Goal: Register for event/course: Sign up to attend an event or enroll in a course

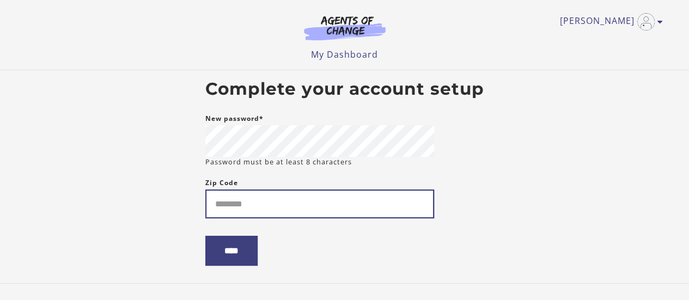
click at [222, 205] on input "Zip Code" at bounding box center [319, 204] width 229 height 29
type input "*****"
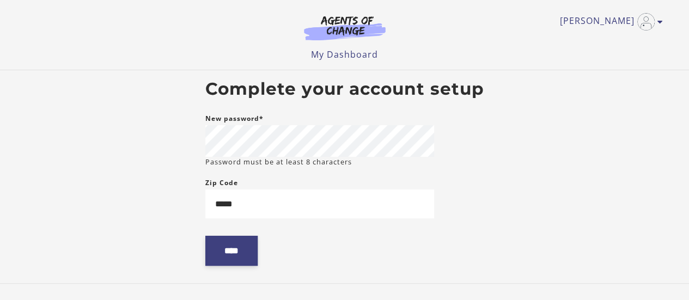
click at [229, 250] on input "****" at bounding box center [231, 251] width 52 height 30
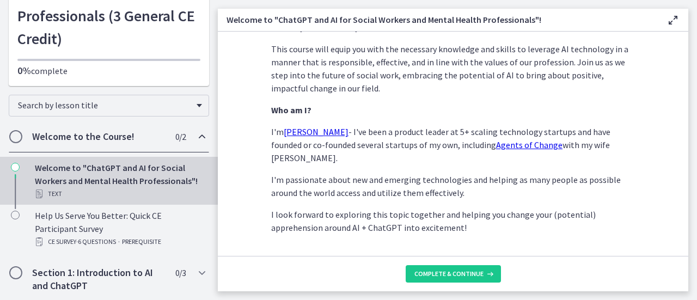
scroll to position [607, 0]
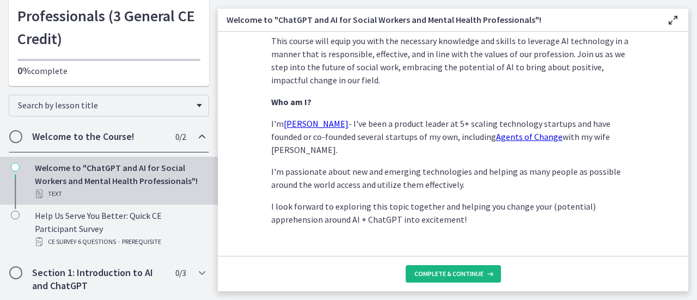
click at [430, 273] on span "Complete & continue" at bounding box center [448, 274] width 69 height 9
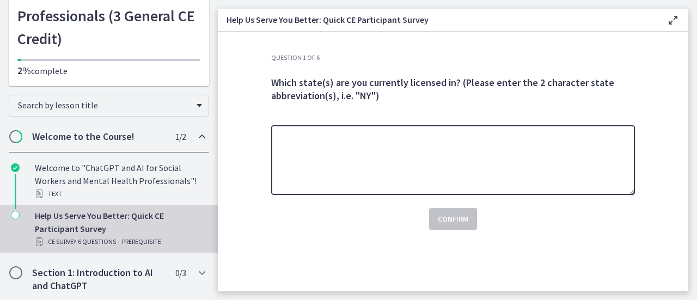
click at [345, 147] on textarea at bounding box center [453, 160] width 364 height 70
type textarea "**"
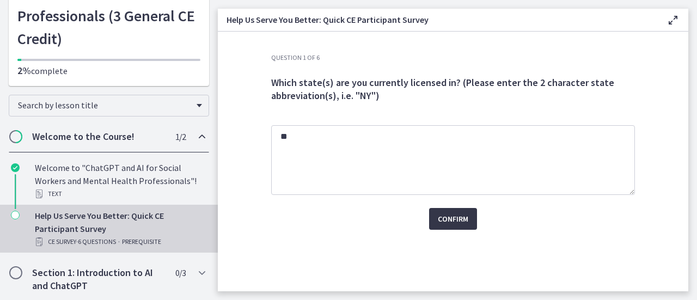
click at [443, 224] on span "Confirm" at bounding box center [453, 218] width 31 height 13
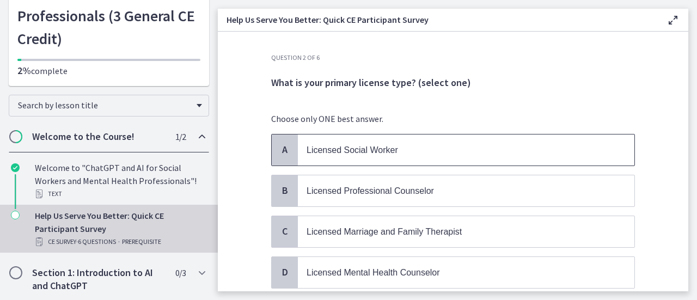
click at [387, 138] on span "Licensed Social Worker" at bounding box center [466, 150] width 337 height 31
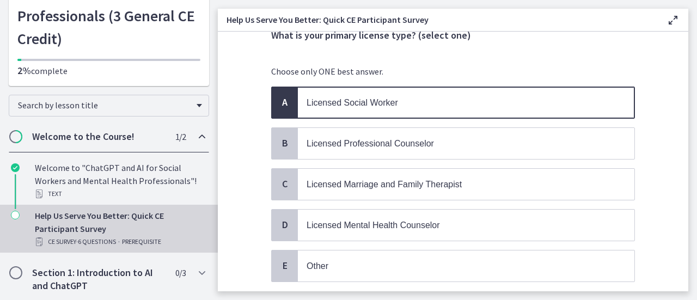
scroll to position [120, 0]
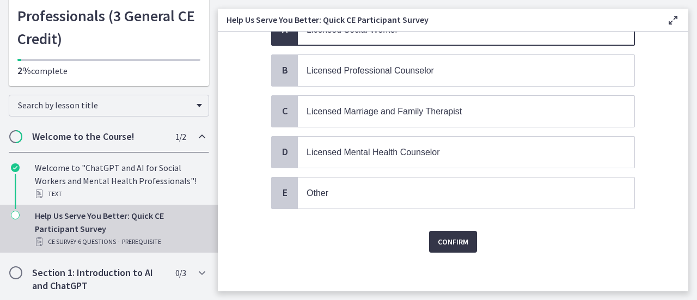
click at [443, 235] on span "Confirm" at bounding box center [453, 241] width 31 height 13
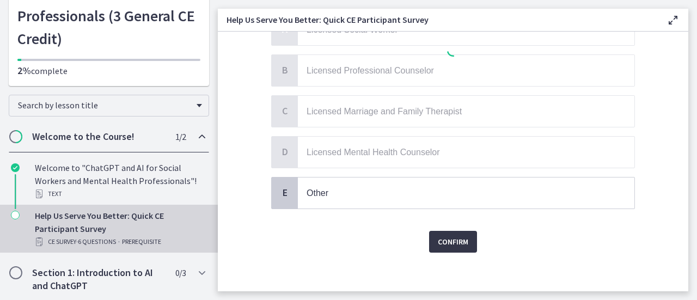
scroll to position [0, 0]
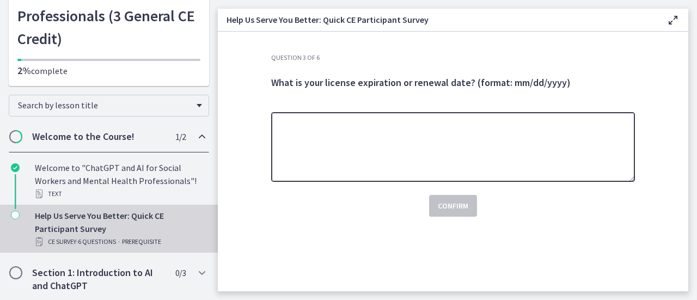
click at [343, 145] on textarea at bounding box center [453, 147] width 364 height 70
type textarea "**********"
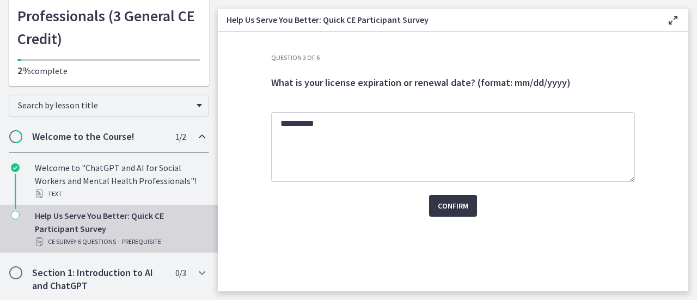
click at [437, 206] on button "Confirm" at bounding box center [453, 206] width 48 height 22
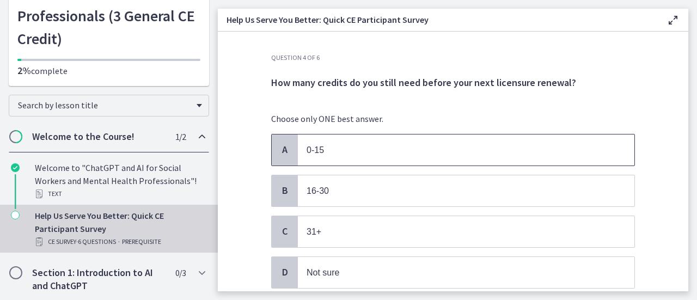
click at [418, 155] on p "0-15" at bounding box center [455, 150] width 297 height 14
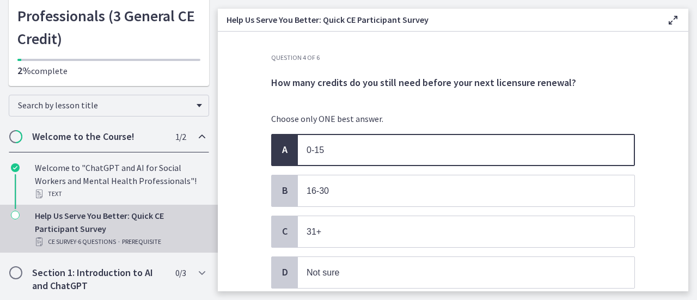
scroll to position [81, 0]
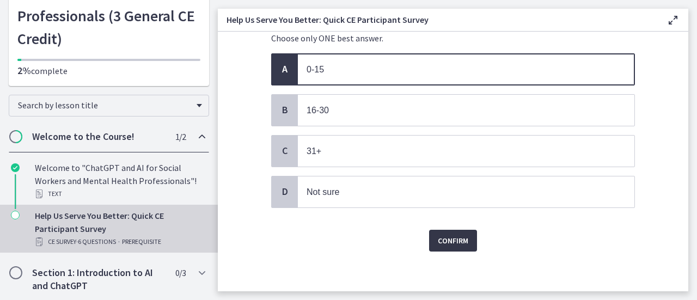
click at [457, 238] on span "Confirm" at bounding box center [453, 240] width 31 height 13
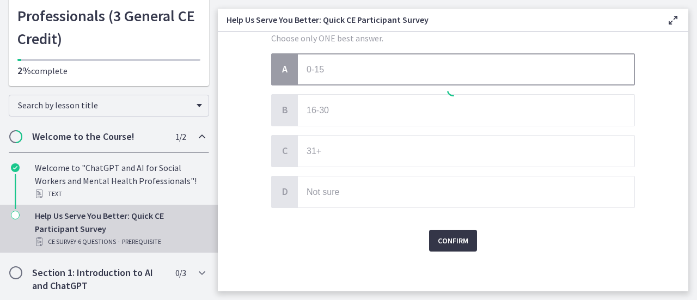
scroll to position [0, 0]
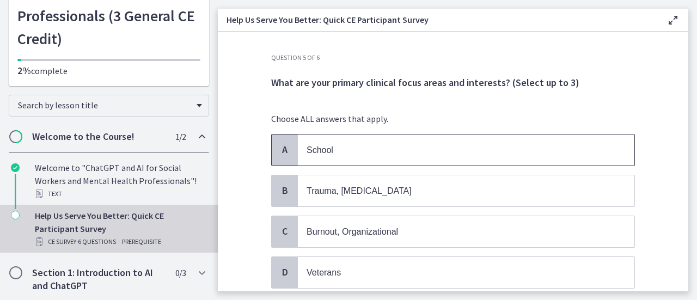
click at [426, 143] on p "School" at bounding box center [455, 150] width 297 height 14
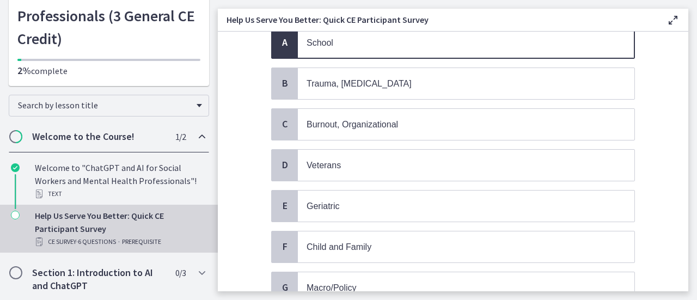
scroll to position [109, 0]
click at [422, 87] on p "Trauma, [MEDICAL_DATA]" at bounding box center [455, 82] width 297 height 14
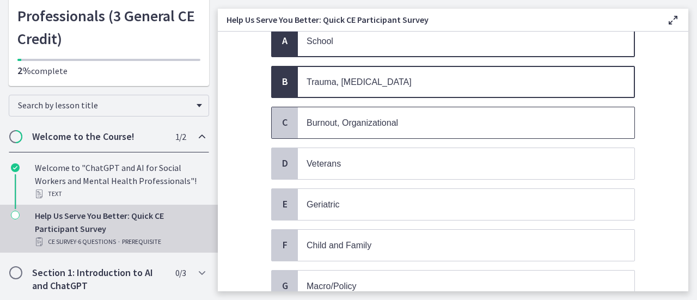
click at [414, 126] on p "Burnout, Organizational" at bounding box center [455, 123] width 297 height 14
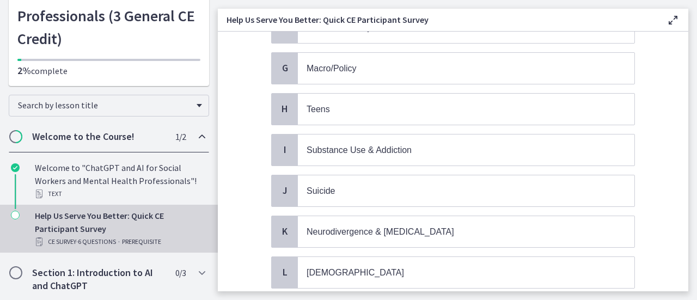
scroll to position [163, 0]
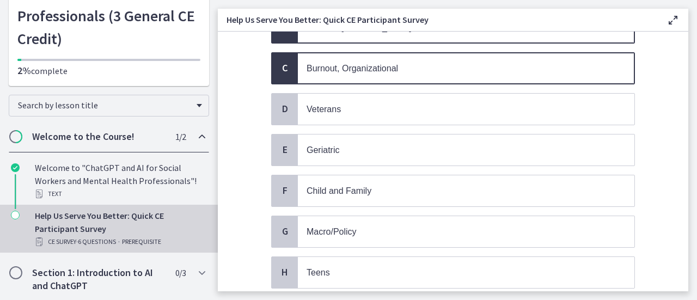
click at [420, 71] on p "Burnout, Organizational" at bounding box center [455, 69] width 297 height 14
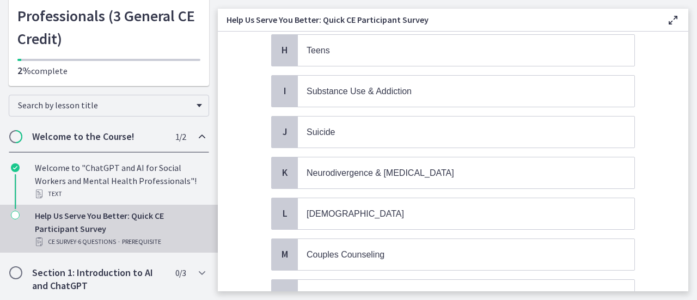
scroll to position [381, 0]
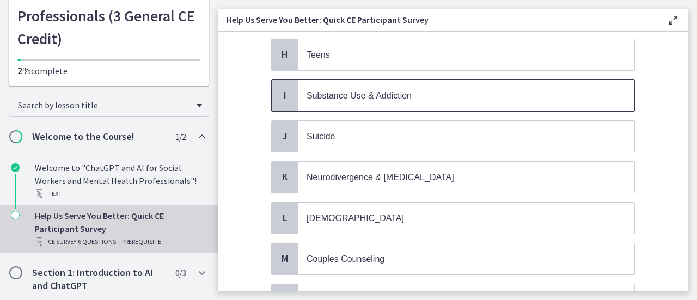
click at [406, 92] on span "Substance Use & Addiction" at bounding box center [359, 95] width 105 height 9
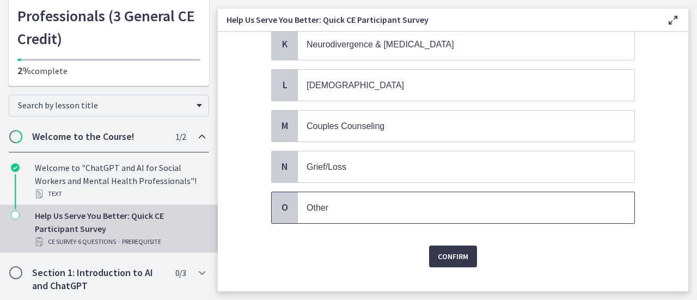
scroll to position [520, 0]
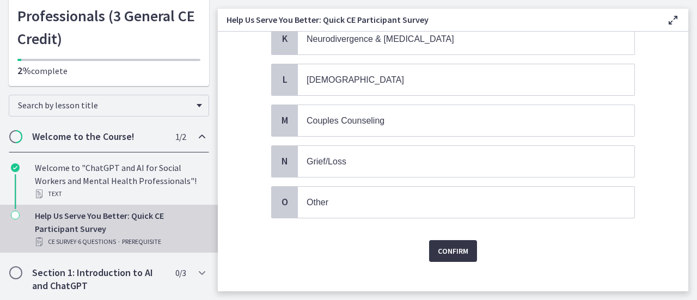
click at [449, 245] on span "Confirm" at bounding box center [453, 251] width 31 height 13
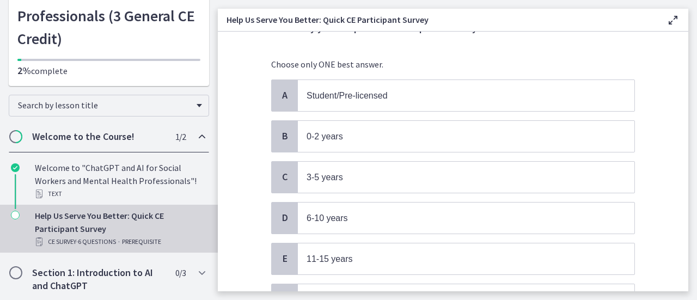
scroll to position [160, 0]
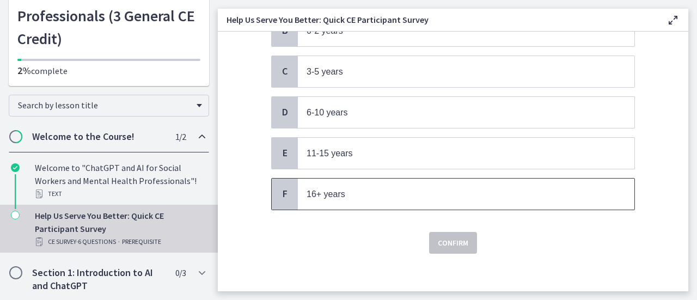
click at [448, 192] on p "16+ years" at bounding box center [455, 194] width 297 height 14
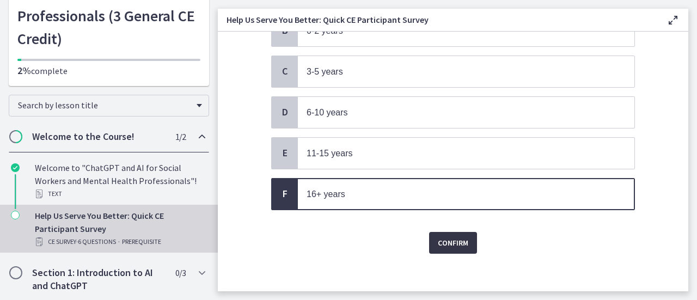
click at [447, 236] on span "Confirm" at bounding box center [453, 242] width 31 height 13
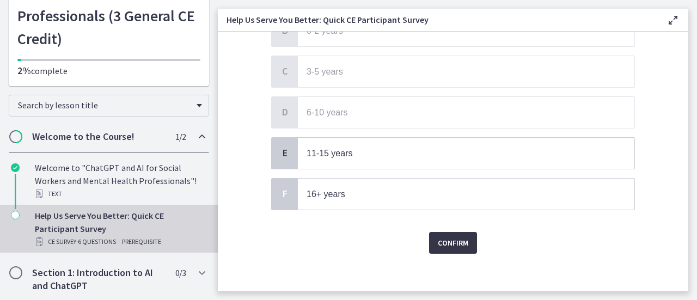
scroll to position [0, 0]
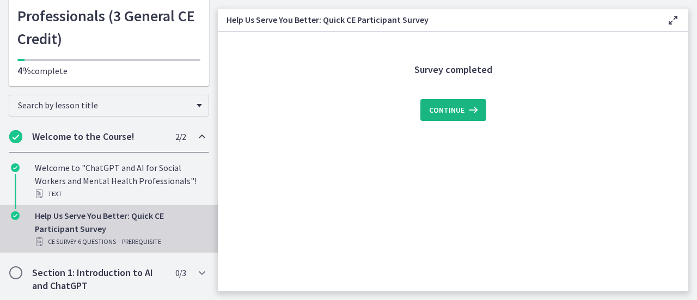
click at [450, 118] on button "Continue" at bounding box center [453, 110] width 66 height 22
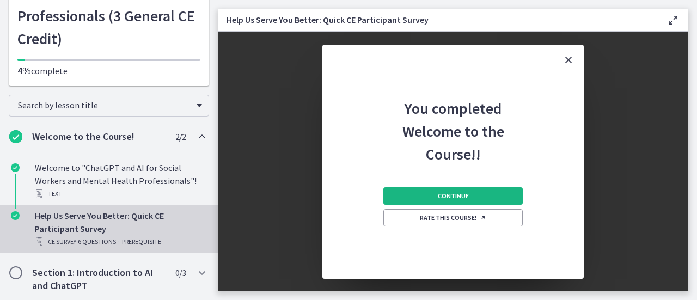
click at [443, 199] on span "Continue" at bounding box center [453, 196] width 31 height 9
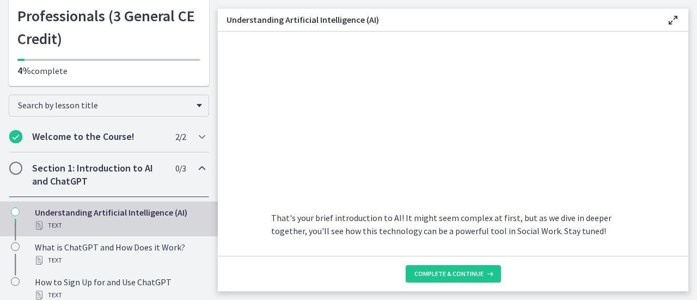
scroll to position [545, 0]
click at [437, 271] on span "Complete & continue" at bounding box center [448, 274] width 69 height 9
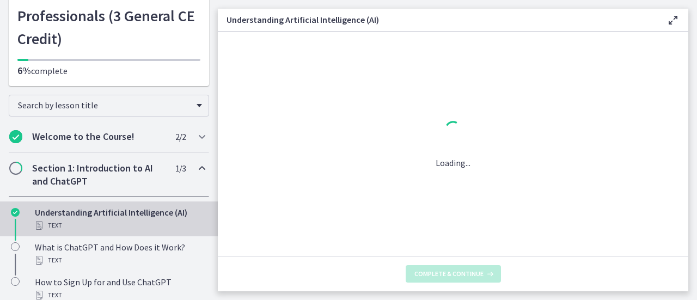
scroll to position [0, 0]
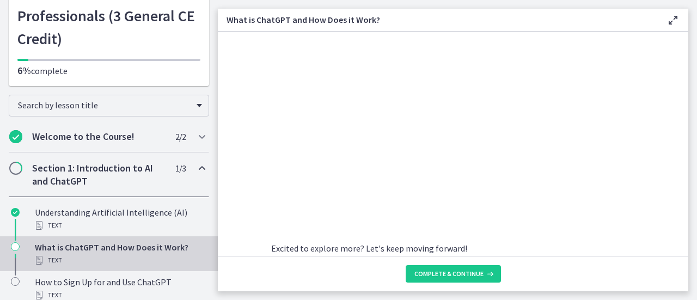
scroll to position [637, 0]
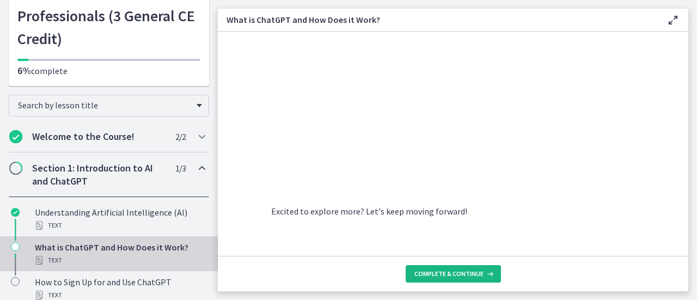
click at [438, 273] on span "Complete & continue" at bounding box center [448, 274] width 69 height 9
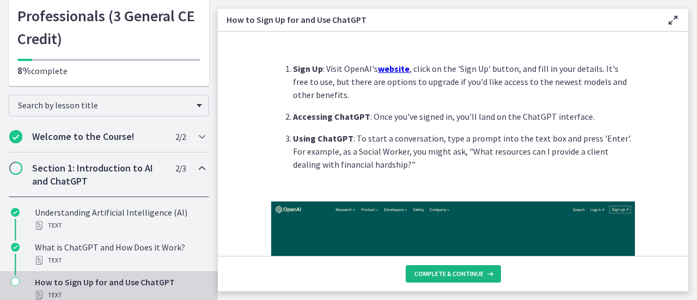
click at [439, 273] on span "Complete & continue" at bounding box center [448, 274] width 69 height 9
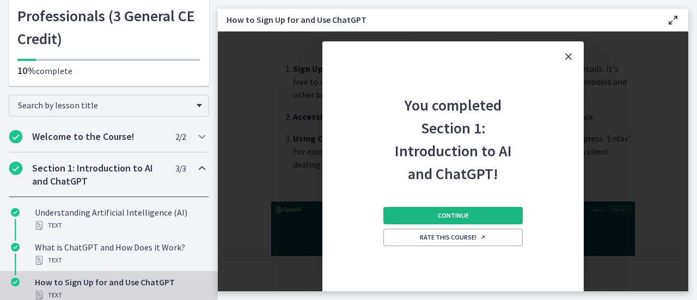
click at [443, 215] on span "Continue" at bounding box center [453, 215] width 31 height 9
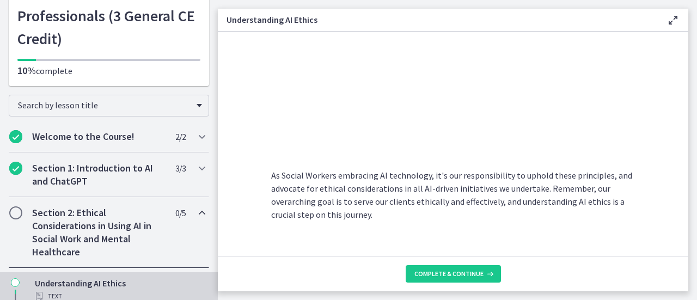
scroll to position [646, 0]
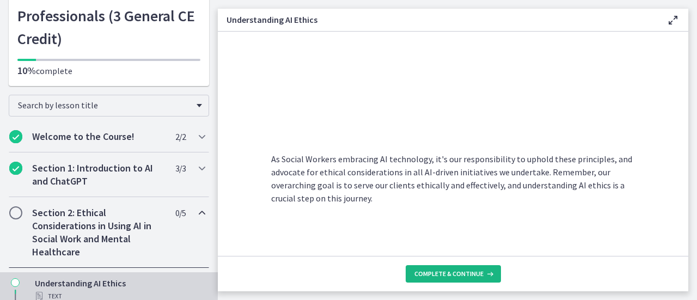
click at [449, 272] on span "Complete & continue" at bounding box center [448, 274] width 69 height 9
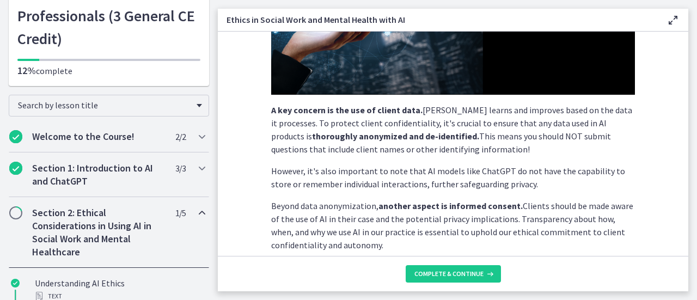
scroll to position [272, 0]
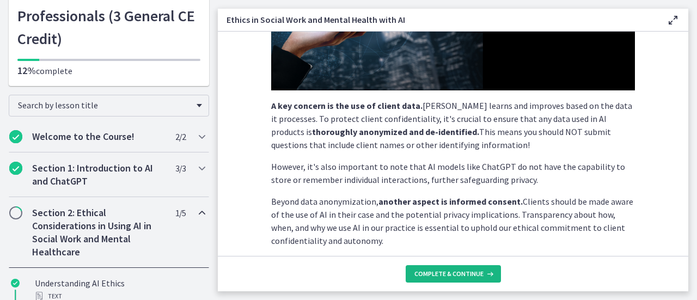
click at [443, 275] on span "Complete & continue" at bounding box center [448, 274] width 69 height 9
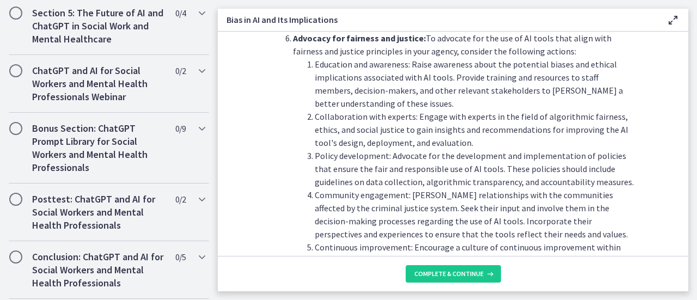
scroll to position [757, 0]
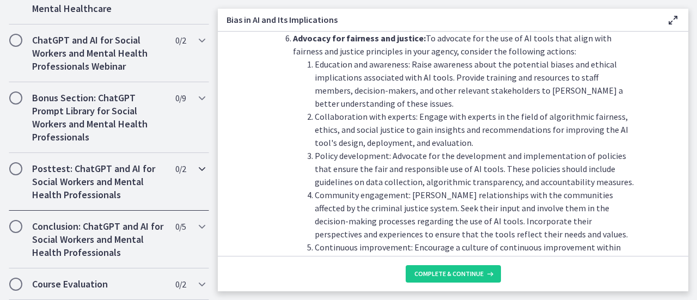
click at [108, 181] on h2 "Posttest: ChatGPT and AI for Social Workers and Mental Health Professionals" at bounding box center [98, 181] width 133 height 39
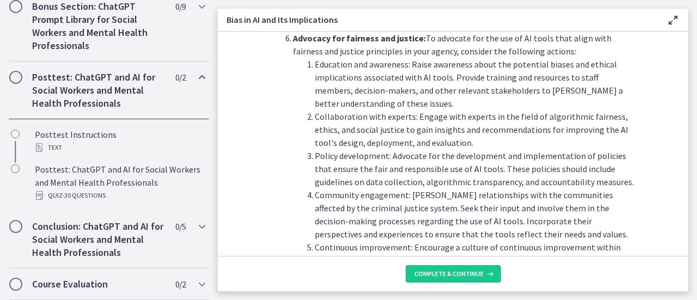
scroll to position [626, 0]
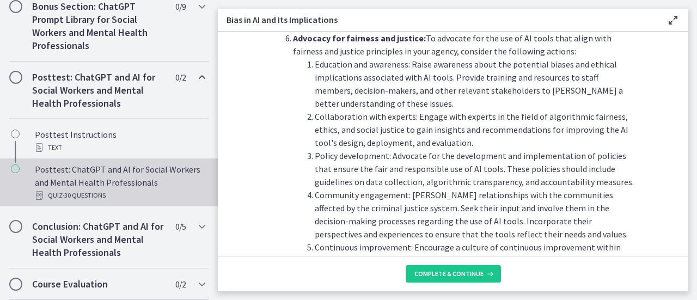
click at [108, 182] on div "Posttest: ChatGPT and AI for Social Workers and Mental Health Professionals Qui…" at bounding box center [120, 182] width 170 height 39
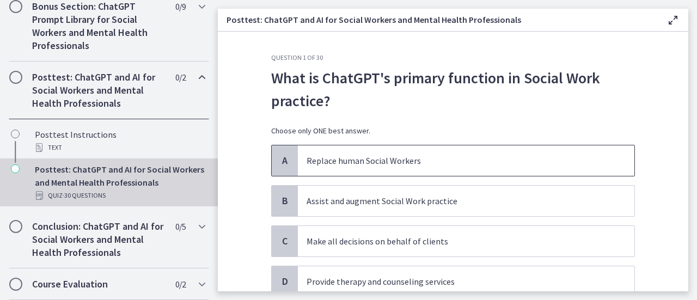
scroll to position [54, 0]
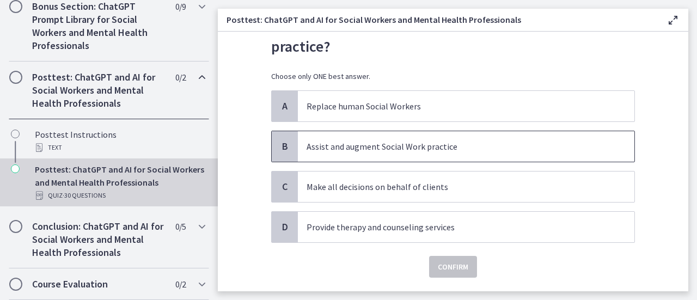
click at [455, 148] on p "Assist and augment Social Work practice" at bounding box center [455, 146] width 297 height 13
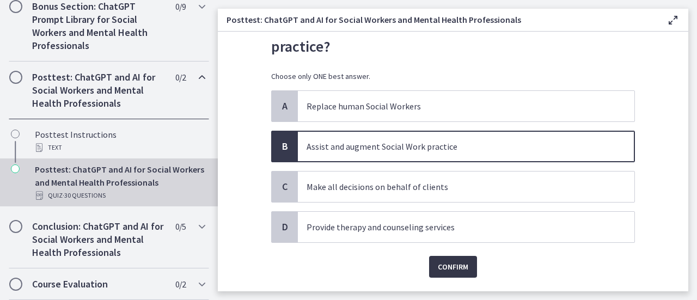
click at [447, 267] on span "Confirm" at bounding box center [453, 266] width 31 height 13
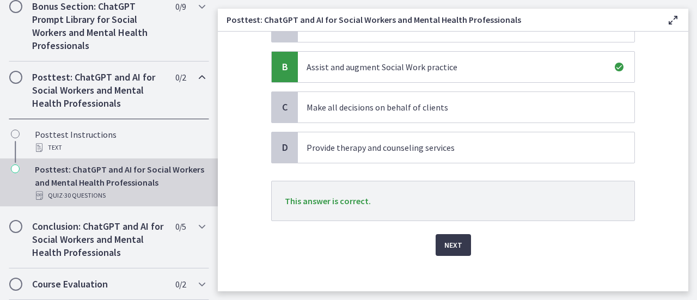
scroll to position [140, 0]
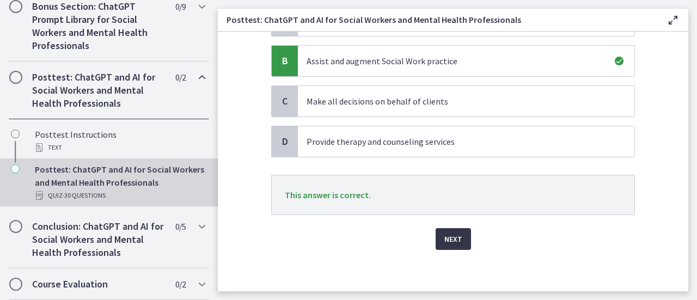
click at [458, 239] on button "Next" at bounding box center [453, 239] width 35 height 22
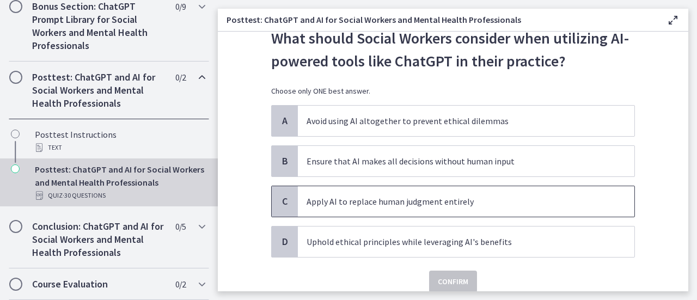
scroll to position [83, 0]
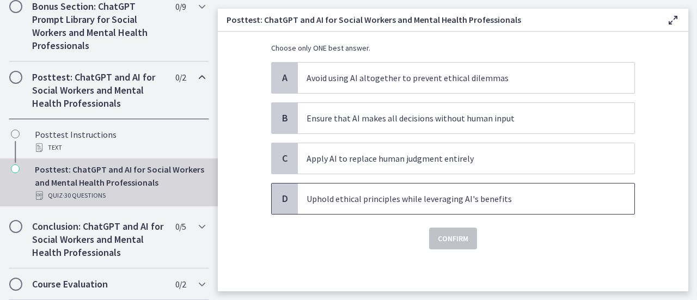
click at [467, 196] on p "Uphold ethical principles while leveraging AI's benefits" at bounding box center [455, 198] width 297 height 13
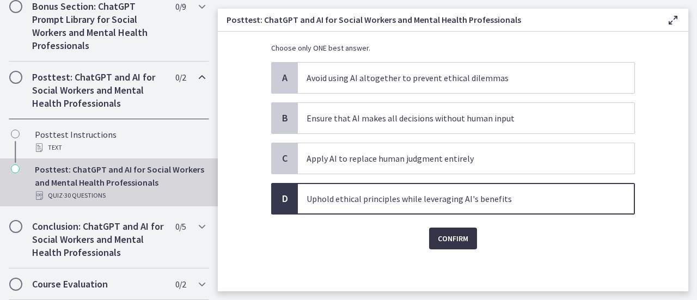
click at [455, 239] on span "Confirm" at bounding box center [453, 238] width 31 height 13
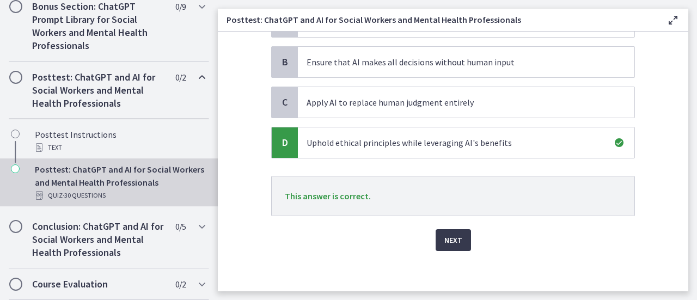
scroll to position [140, 0]
click at [449, 242] on span "Next" at bounding box center [453, 239] width 18 height 13
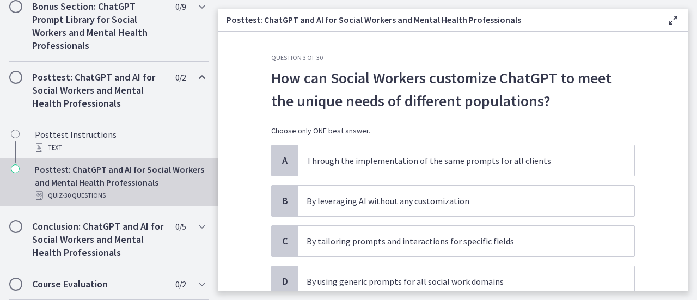
scroll to position [54, 0]
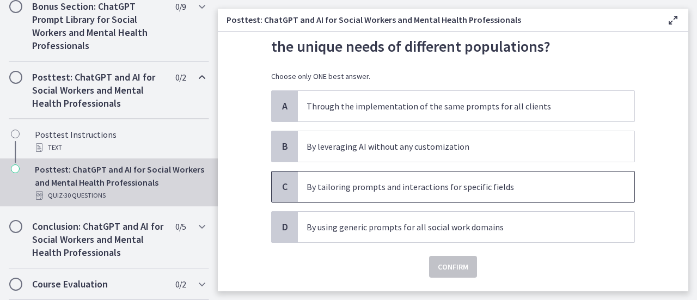
click at [470, 185] on p "By tailoring prompts and interactions for specific fields" at bounding box center [455, 186] width 297 height 13
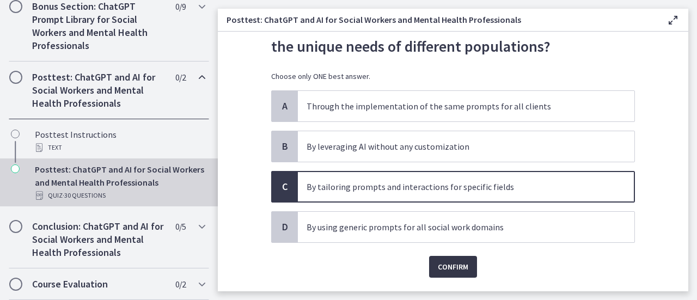
click at [455, 265] on span "Confirm" at bounding box center [453, 266] width 31 height 13
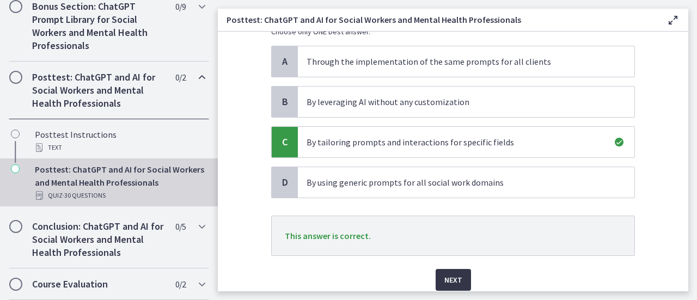
scroll to position [140, 0]
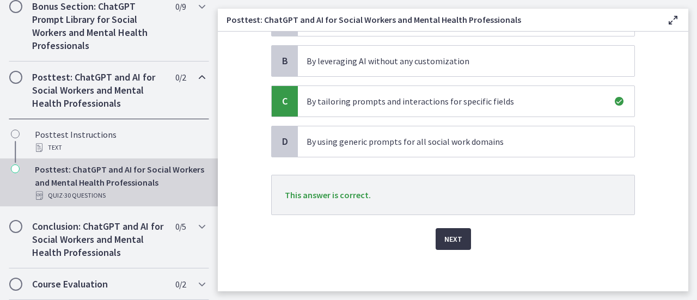
click at [454, 240] on span "Next" at bounding box center [453, 239] width 18 height 13
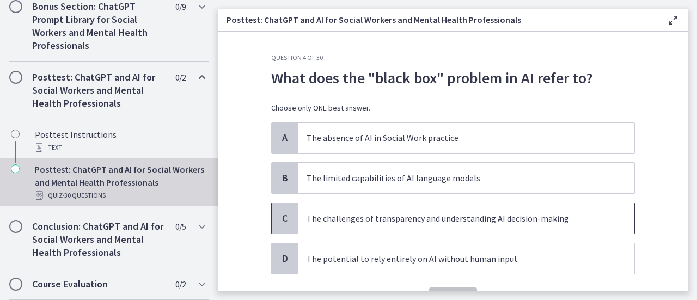
click at [456, 223] on p "The challenges of transparency and understanding AI decision-making" at bounding box center [455, 218] width 297 height 13
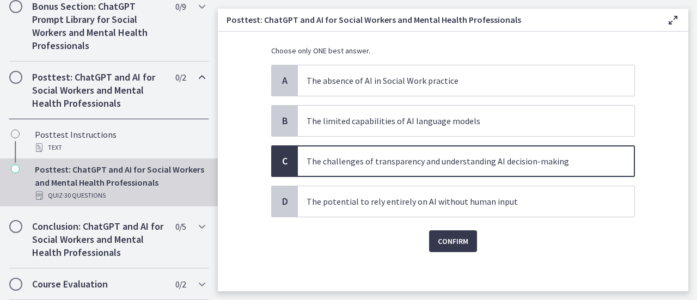
scroll to position [60, 0]
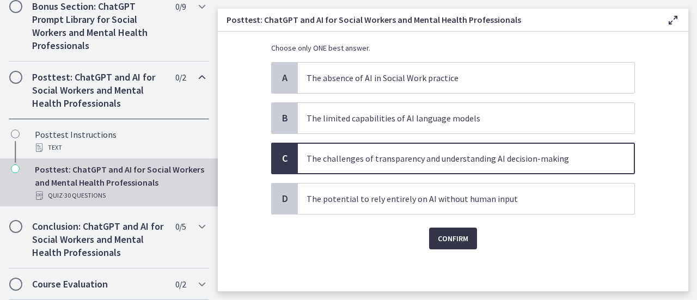
click at [453, 234] on span "Confirm" at bounding box center [453, 238] width 31 height 13
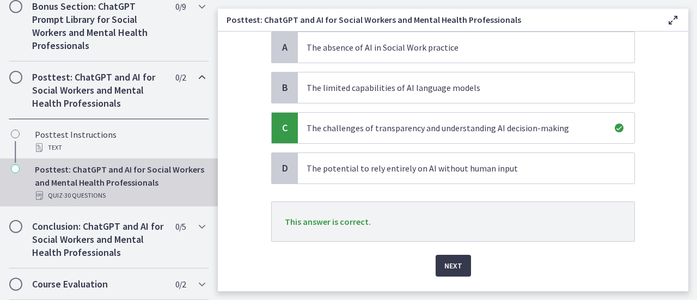
scroll to position [117, 0]
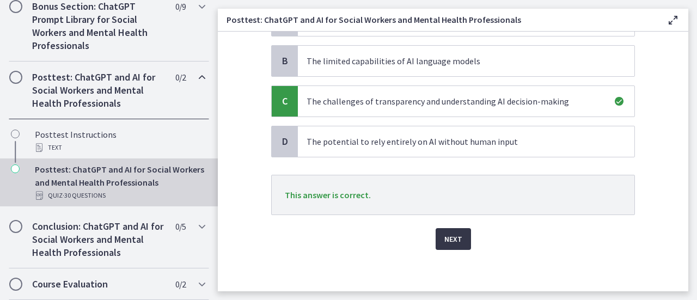
click at [452, 234] on span "Next" at bounding box center [453, 239] width 18 height 13
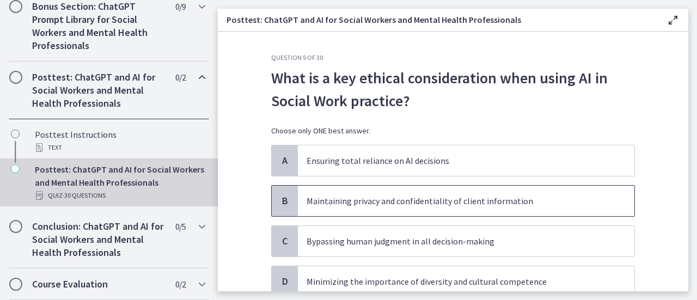
click at [429, 204] on p "Maintaining privacy and confidentiality of client information" at bounding box center [455, 200] width 297 height 13
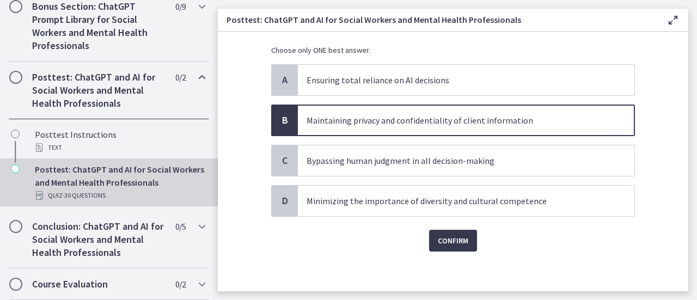
scroll to position [83, 0]
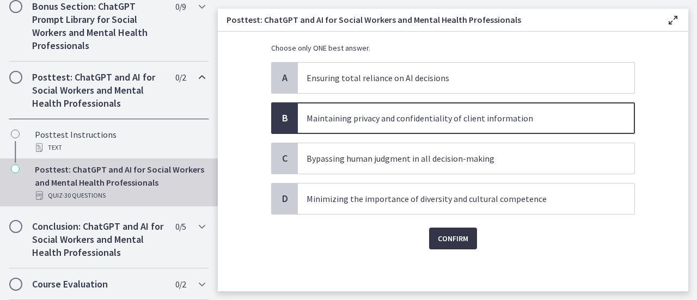
click at [455, 233] on span "Confirm" at bounding box center [453, 238] width 31 height 13
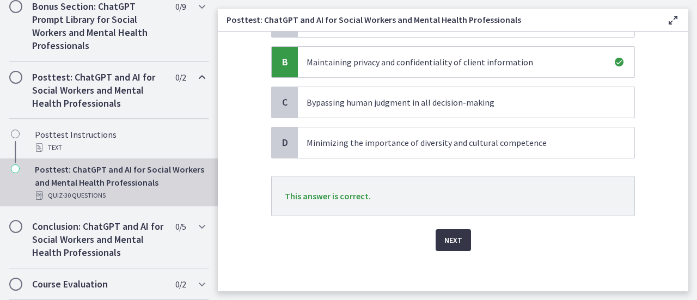
scroll to position [140, 0]
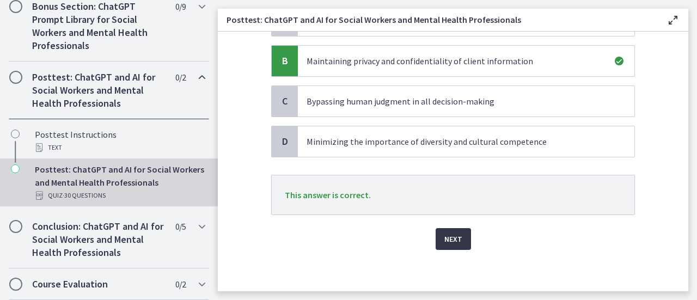
click at [455, 233] on span "Next" at bounding box center [453, 239] width 18 height 13
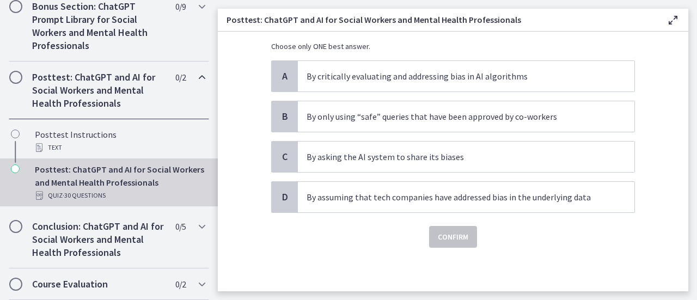
scroll to position [0, 0]
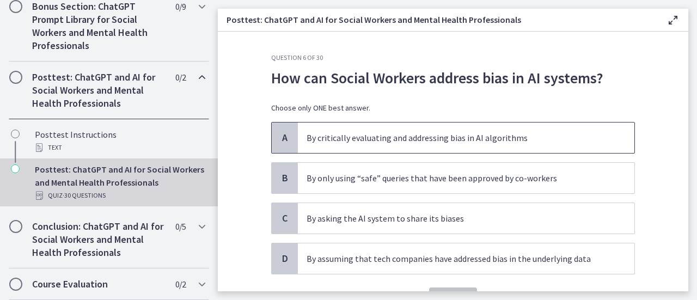
click at [431, 139] on p "By critically evaluating and addressing bias in AI algorithms" at bounding box center [455, 137] width 297 height 13
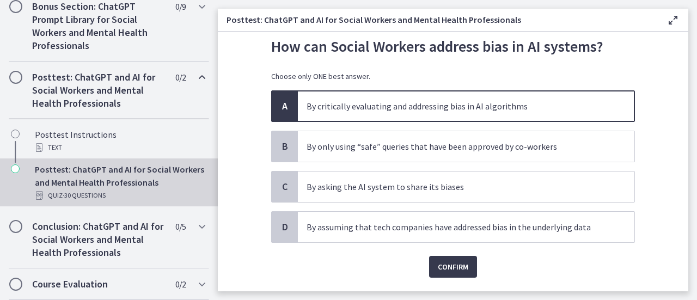
scroll to position [60, 0]
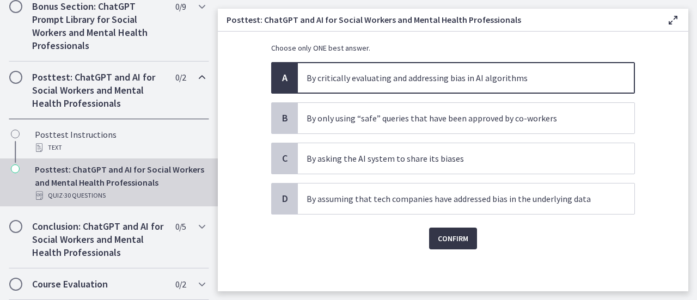
click at [440, 234] on span "Confirm" at bounding box center [453, 238] width 31 height 13
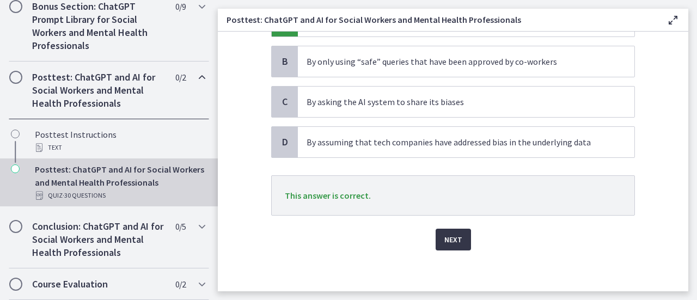
scroll to position [117, 0]
click at [447, 245] on button "Next" at bounding box center [453, 239] width 35 height 22
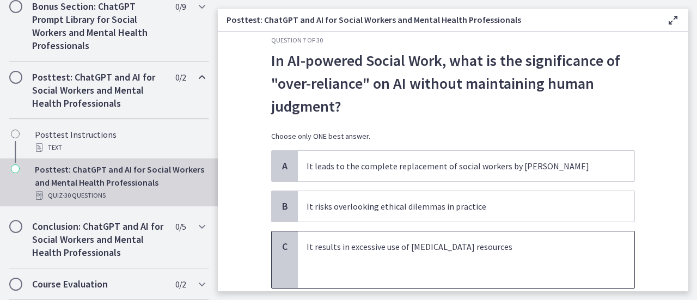
scroll to position [0, 0]
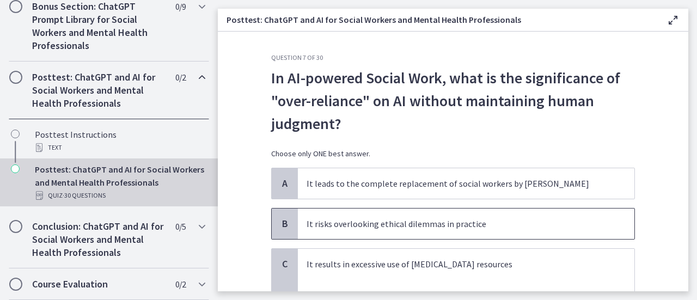
click at [475, 228] on p "It risks overlooking ethical dilemmas in practice" at bounding box center [455, 223] width 297 height 13
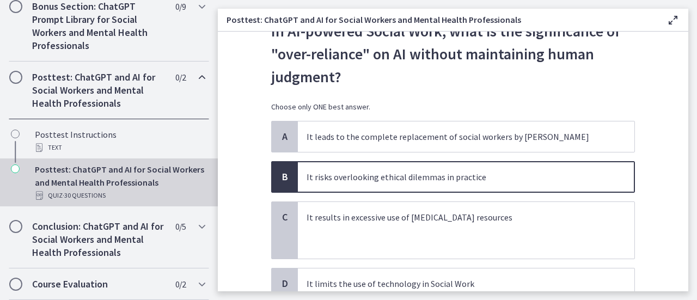
scroll to position [109, 0]
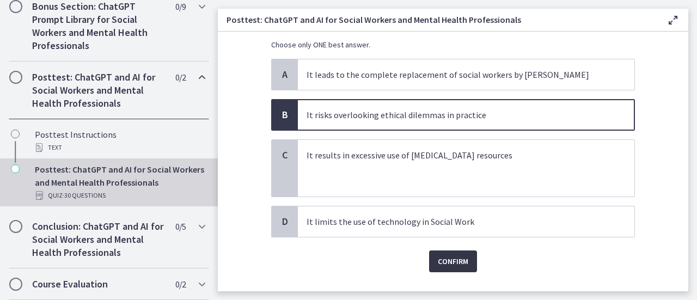
click at [464, 264] on span "Confirm" at bounding box center [453, 261] width 31 height 13
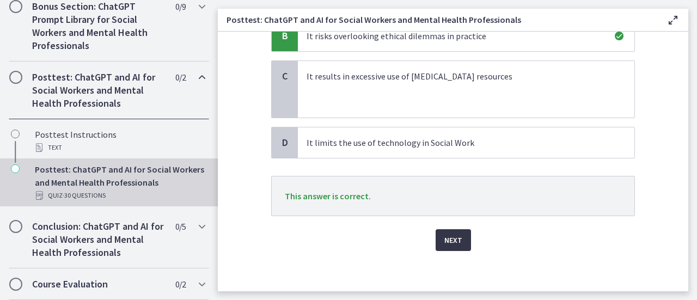
scroll to position [189, 0]
click at [455, 237] on span "Next" at bounding box center [453, 239] width 18 height 13
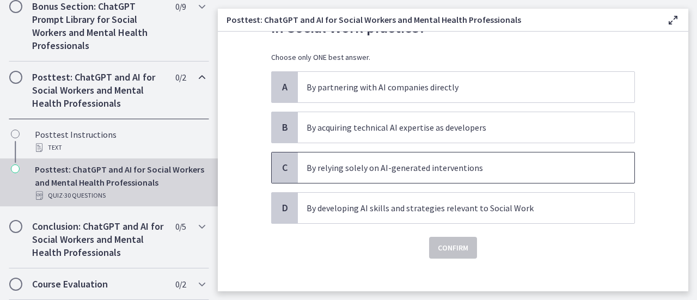
scroll to position [83, 0]
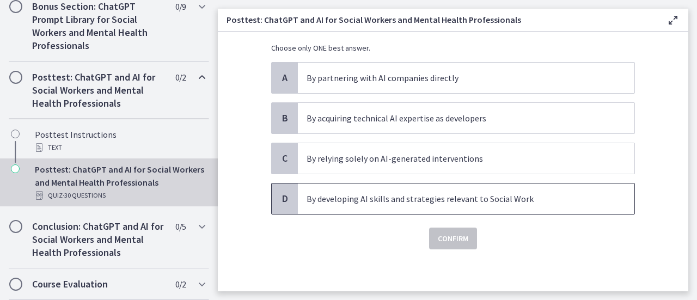
click at [457, 206] on span "By developing AI skills and strategies relevant to Social Work" at bounding box center [466, 199] width 337 height 31
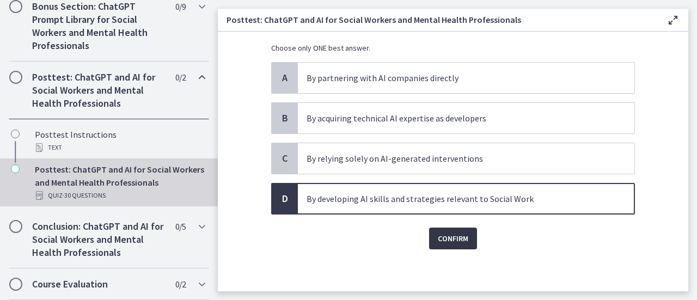
click at [458, 238] on span "Confirm" at bounding box center [453, 238] width 31 height 13
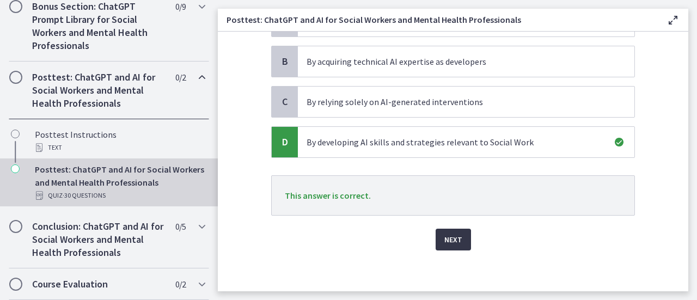
scroll to position [140, 0]
click at [458, 238] on span "Next" at bounding box center [453, 239] width 18 height 13
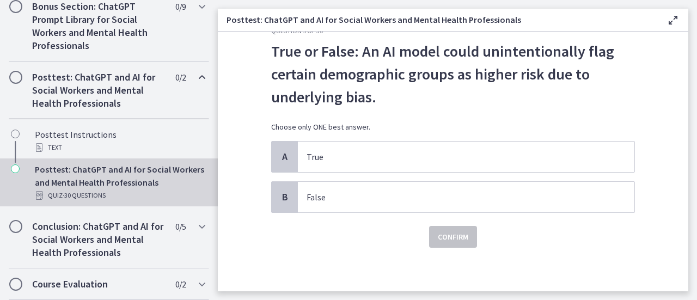
scroll to position [0, 0]
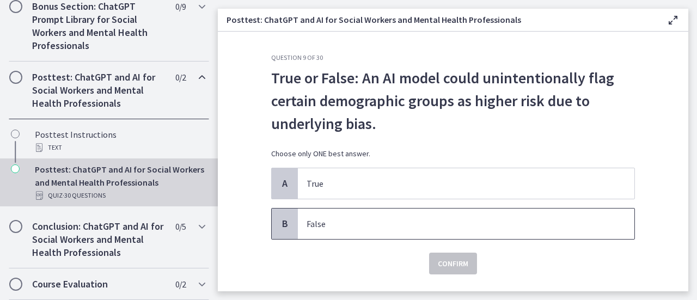
click at [419, 224] on p "False" at bounding box center [455, 223] width 297 height 13
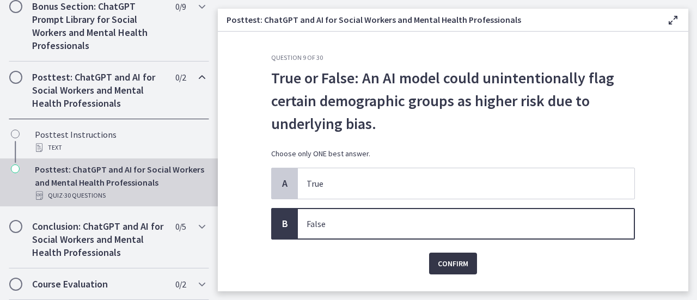
click at [459, 261] on span "Confirm" at bounding box center [453, 263] width 31 height 13
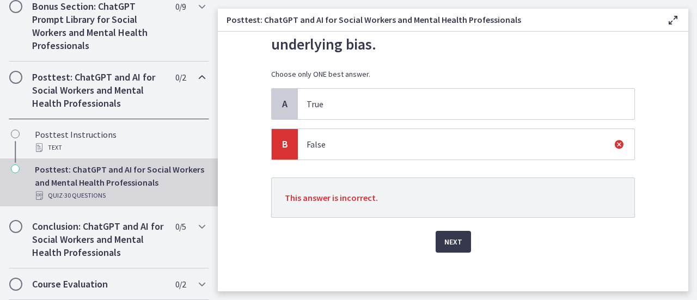
scroll to position [83, 0]
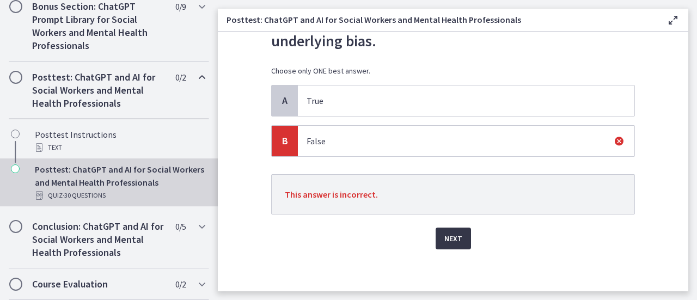
click at [454, 240] on span "Next" at bounding box center [453, 238] width 18 height 13
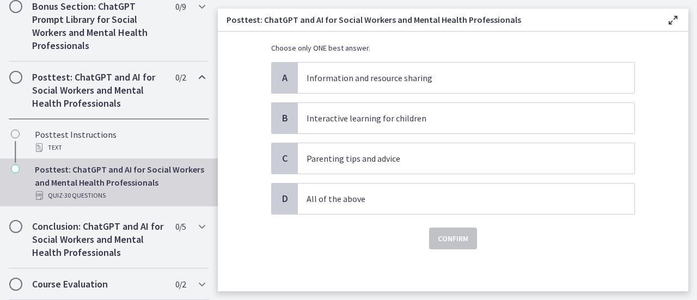
scroll to position [0, 0]
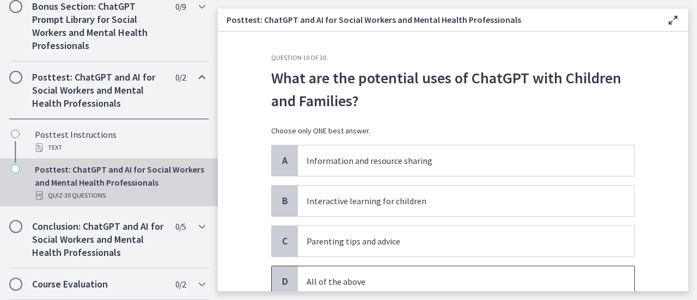
click at [373, 276] on p "All of the above" at bounding box center [455, 281] width 297 height 13
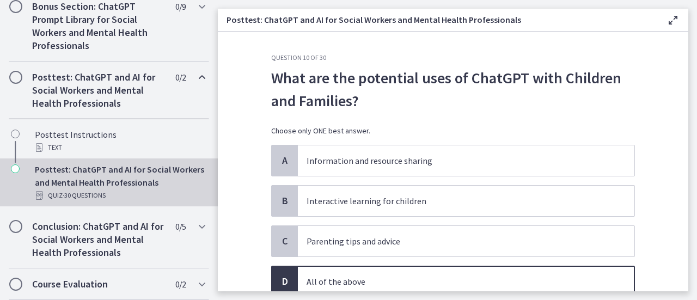
scroll to position [83, 0]
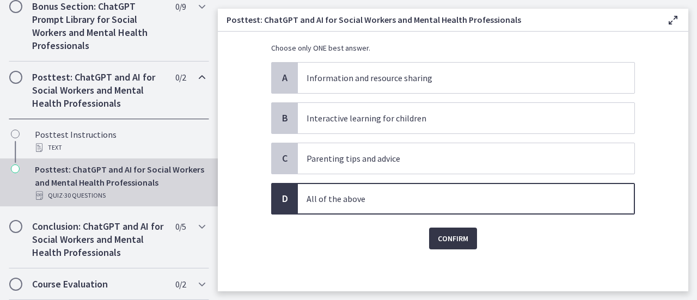
click at [441, 237] on span "Confirm" at bounding box center [453, 238] width 31 height 13
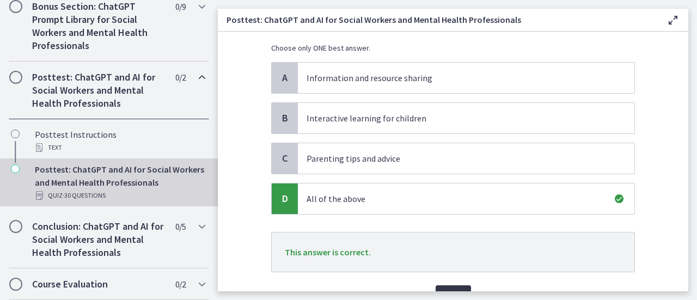
click at [443, 286] on button "Next" at bounding box center [453, 296] width 35 height 22
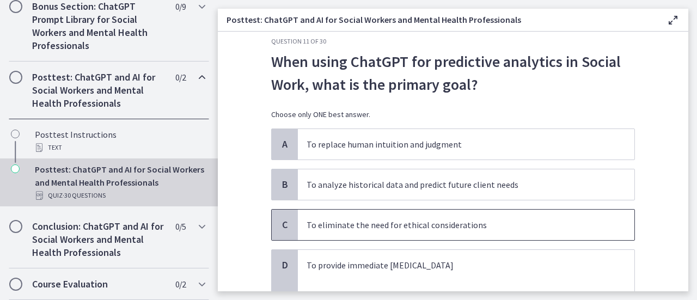
scroll to position [0, 0]
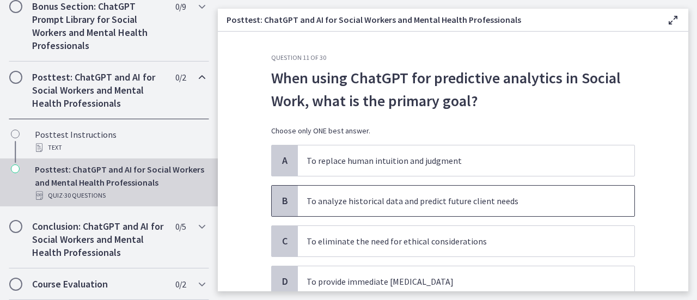
click at [509, 206] on p "To analyze historical data and predict future client needs" at bounding box center [455, 200] width 297 height 13
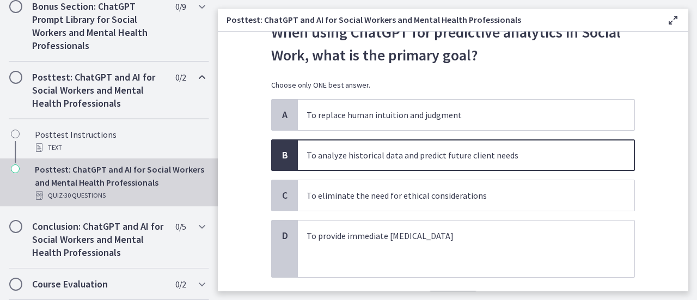
scroll to position [109, 0]
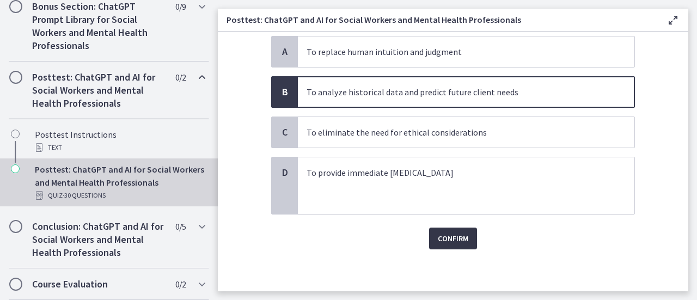
click at [461, 232] on span "Confirm" at bounding box center [453, 238] width 31 height 13
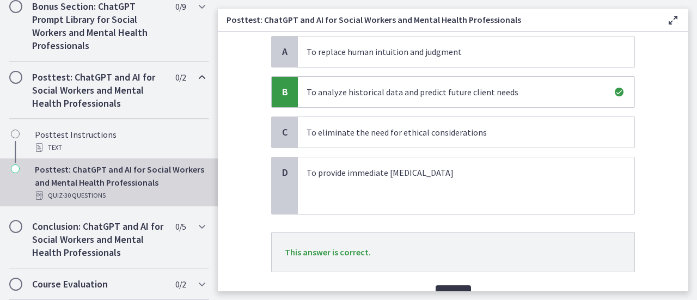
click at [456, 285] on button "Next" at bounding box center [453, 296] width 35 height 22
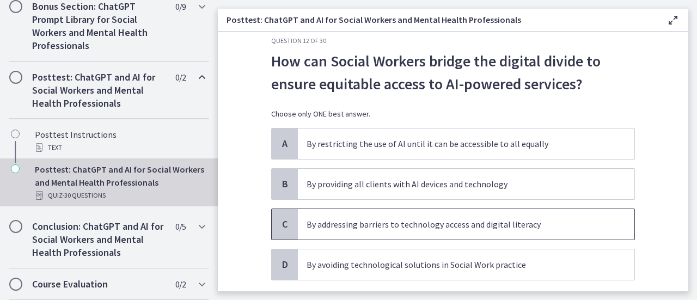
scroll to position [0, 0]
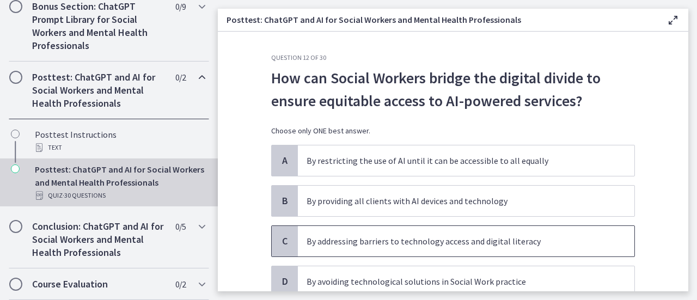
click at [517, 246] on p "By addressing barriers to technology access and digital literacy" at bounding box center [455, 241] width 297 height 13
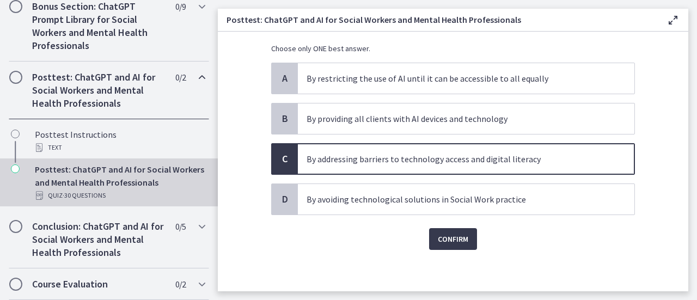
scroll to position [83, 0]
click at [468, 241] on button "Confirm" at bounding box center [453, 239] width 48 height 22
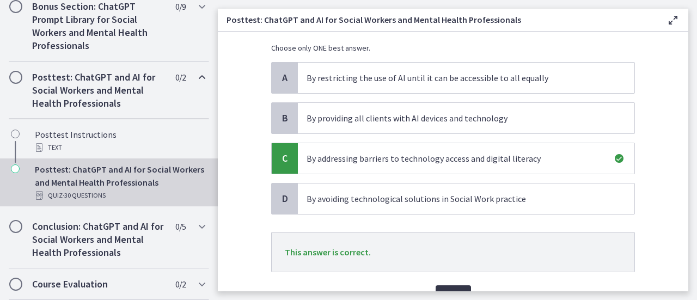
click at [452, 286] on button "Next" at bounding box center [453, 296] width 35 height 22
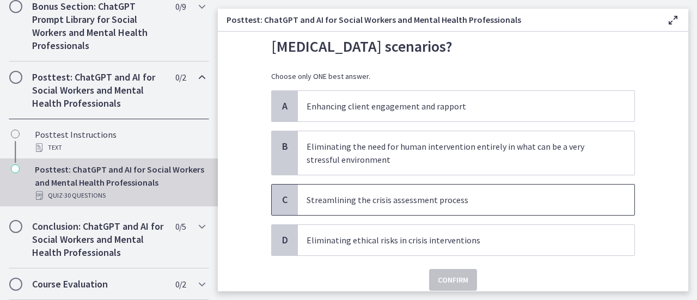
scroll to position [0, 0]
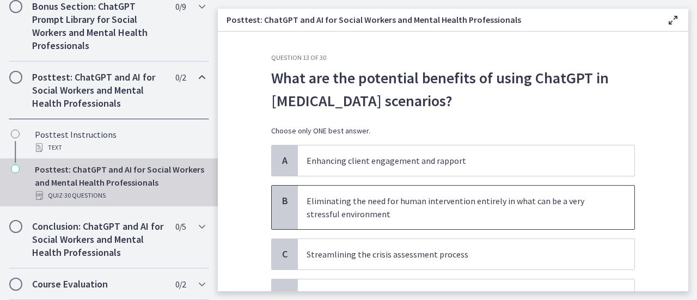
click at [449, 208] on p "Eliminating the need for human intervention entirely in what can be a very stre…" at bounding box center [455, 207] width 297 height 26
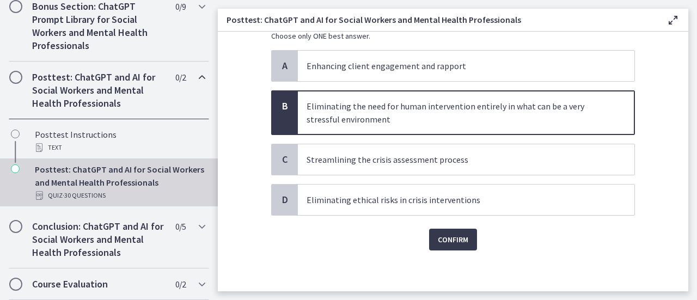
scroll to position [96, 0]
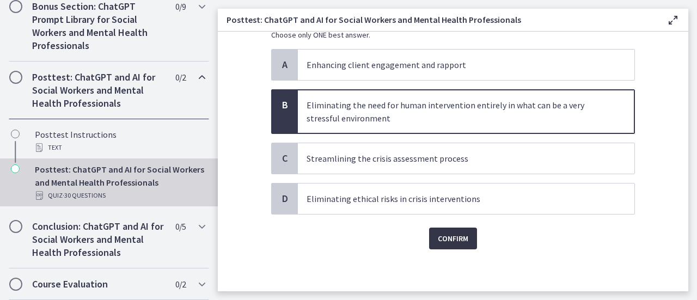
click at [449, 232] on span "Confirm" at bounding box center [453, 238] width 31 height 13
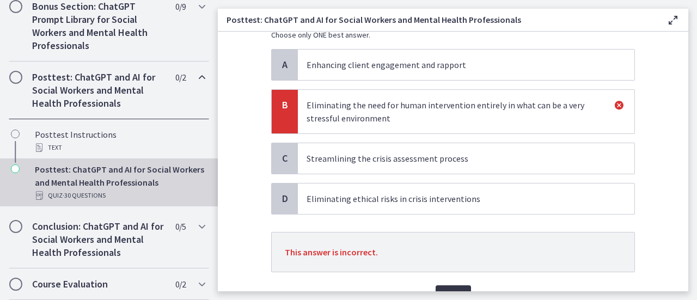
click at [450, 287] on button "Next" at bounding box center [453, 296] width 35 height 22
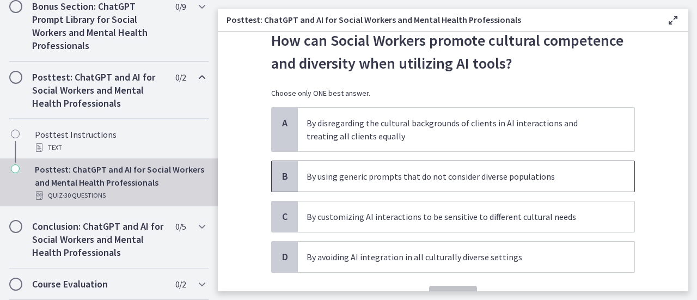
scroll to position [54, 0]
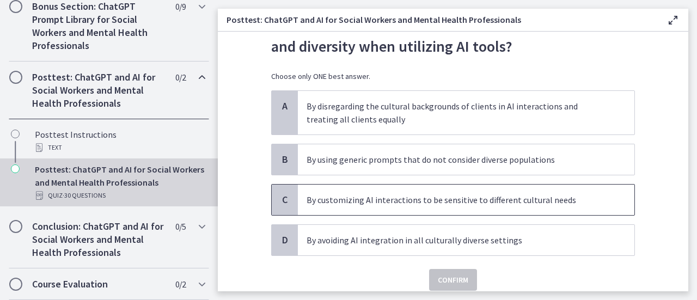
click at [437, 203] on p "By customizing AI interactions to be sensitive to different cultural needs" at bounding box center [455, 199] width 297 height 13
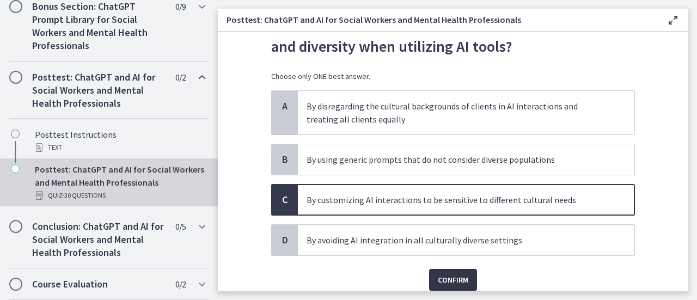
click at [444, 277] on span "Confirm" at bounding box center [453, 279] width 31 height 13
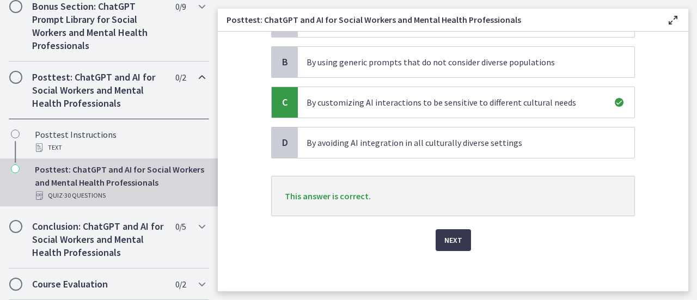
scroll to position [153, 0]
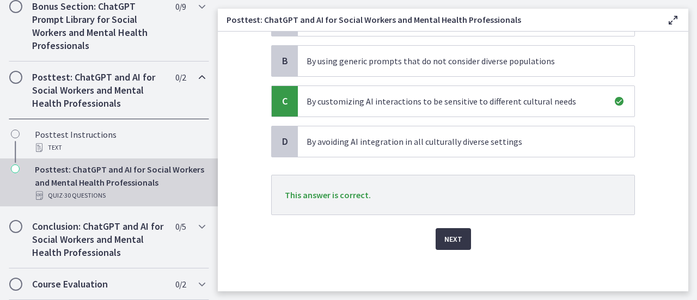
click at [453, 242] on span "Next" at bounding box center [453, 239] width 18 height 13
